Goal: Task Accomplishment & Management: Manage account settings

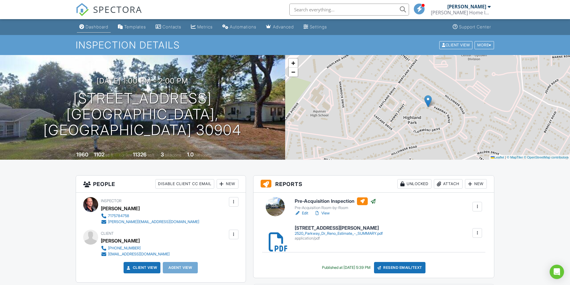
click at [86, 26] on div "Dashboard" at bounding box center [97, 26] width 23 height 5
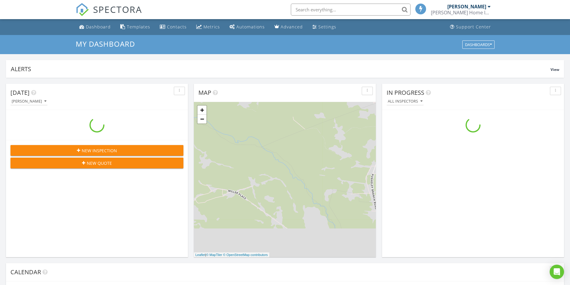
scroll to position [553, 579]
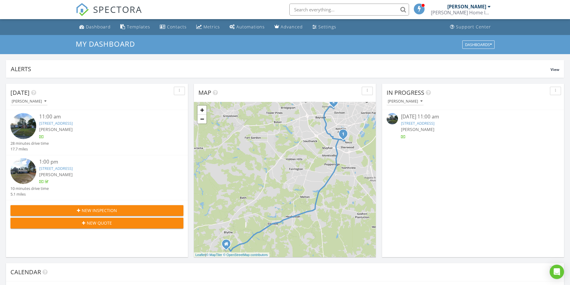
click at [73, 123] on link "2508 Briarwood Ave, Augusta, GA 30906" at bounding box center [55, 123] width 33 height 5
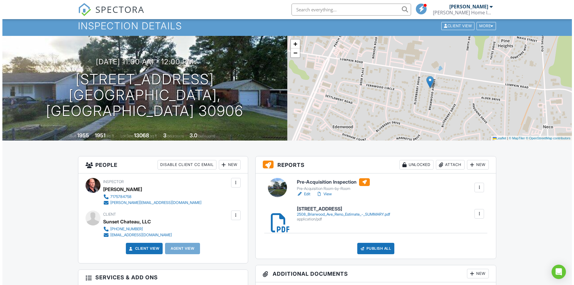
scroll to position [30, 0]
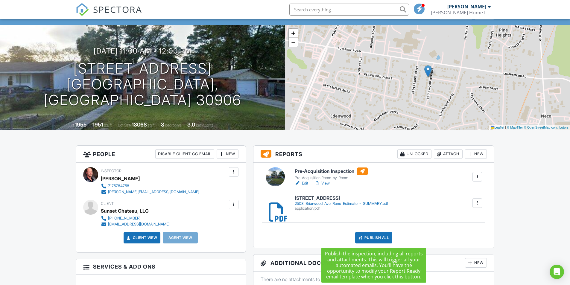
click at [382, 237] on div "Publish All" at bounding box center [373, 237] width 37 height 11
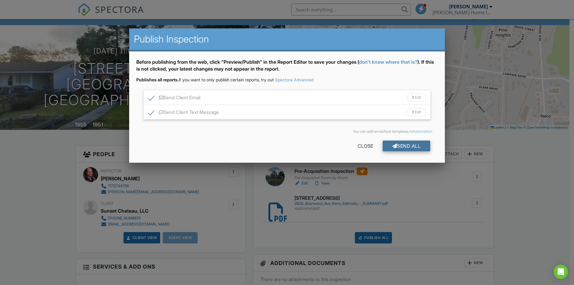
click at [410, 148] on div "Send All" at bounding box center [407, 146] width 48 height 11
